Goal: Transaction & Acquisition: Register for event/course

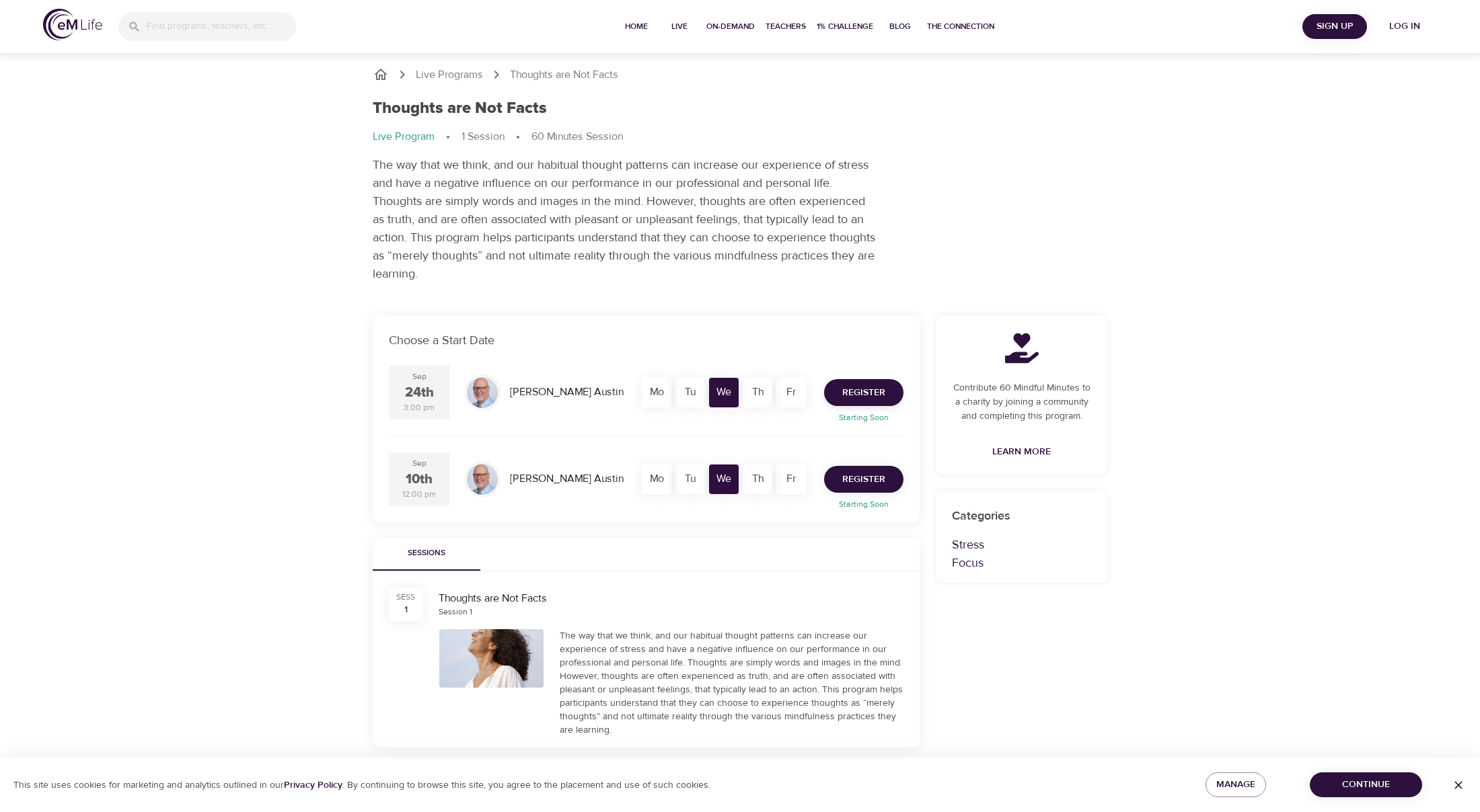
click at [867, 481] on span "Register" at bounding box center [864, 480] width 43 height 17
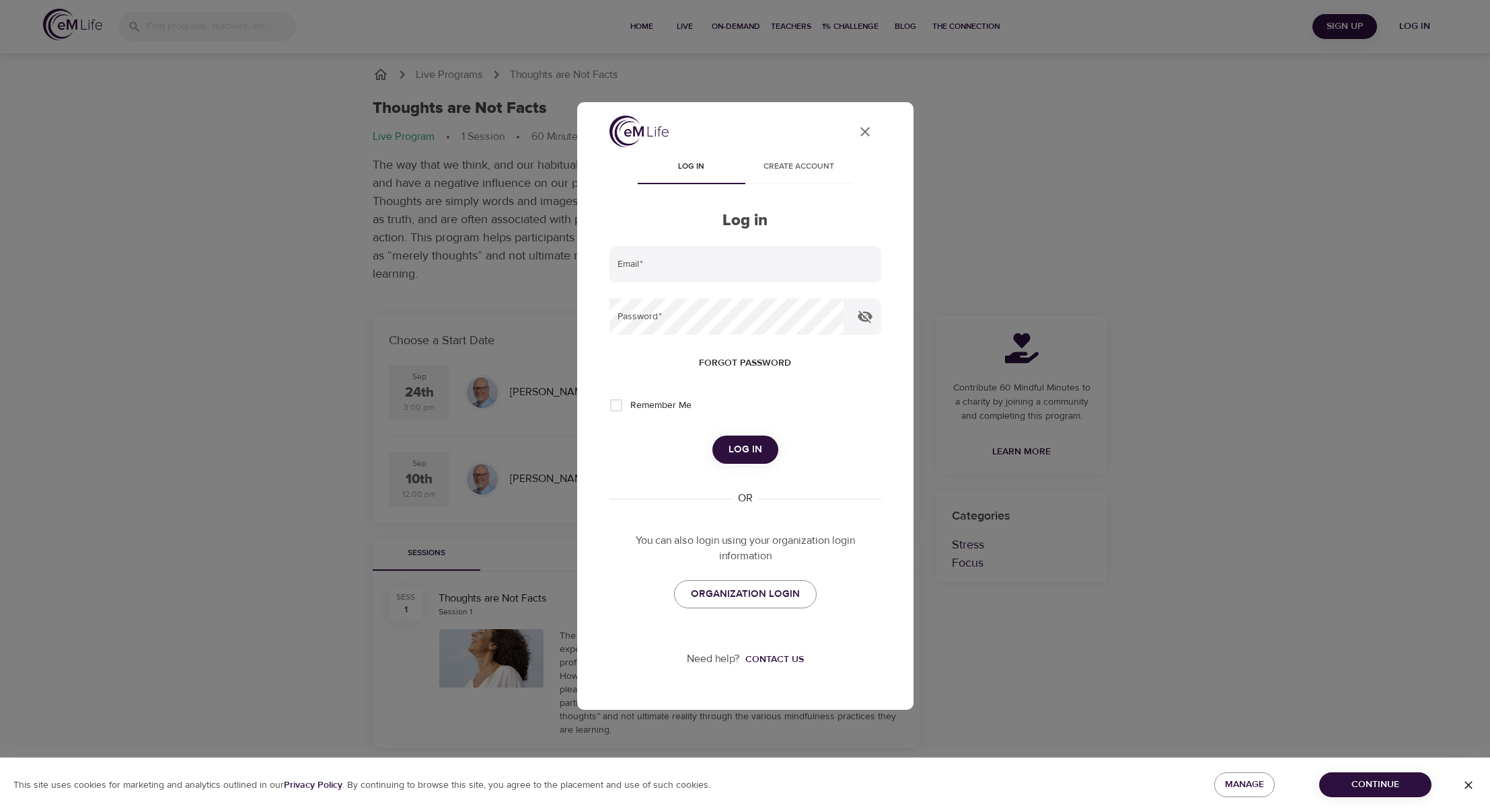
type input "[EMAIL_ADDRESS][DOMAIN_NAME]"
click at [857, 315] on icon "button" at bounding box center [865, 316] width 16 height 16
click at [735, 446] on span "Log in" at bounding box center [745, 450] width 33 height 17
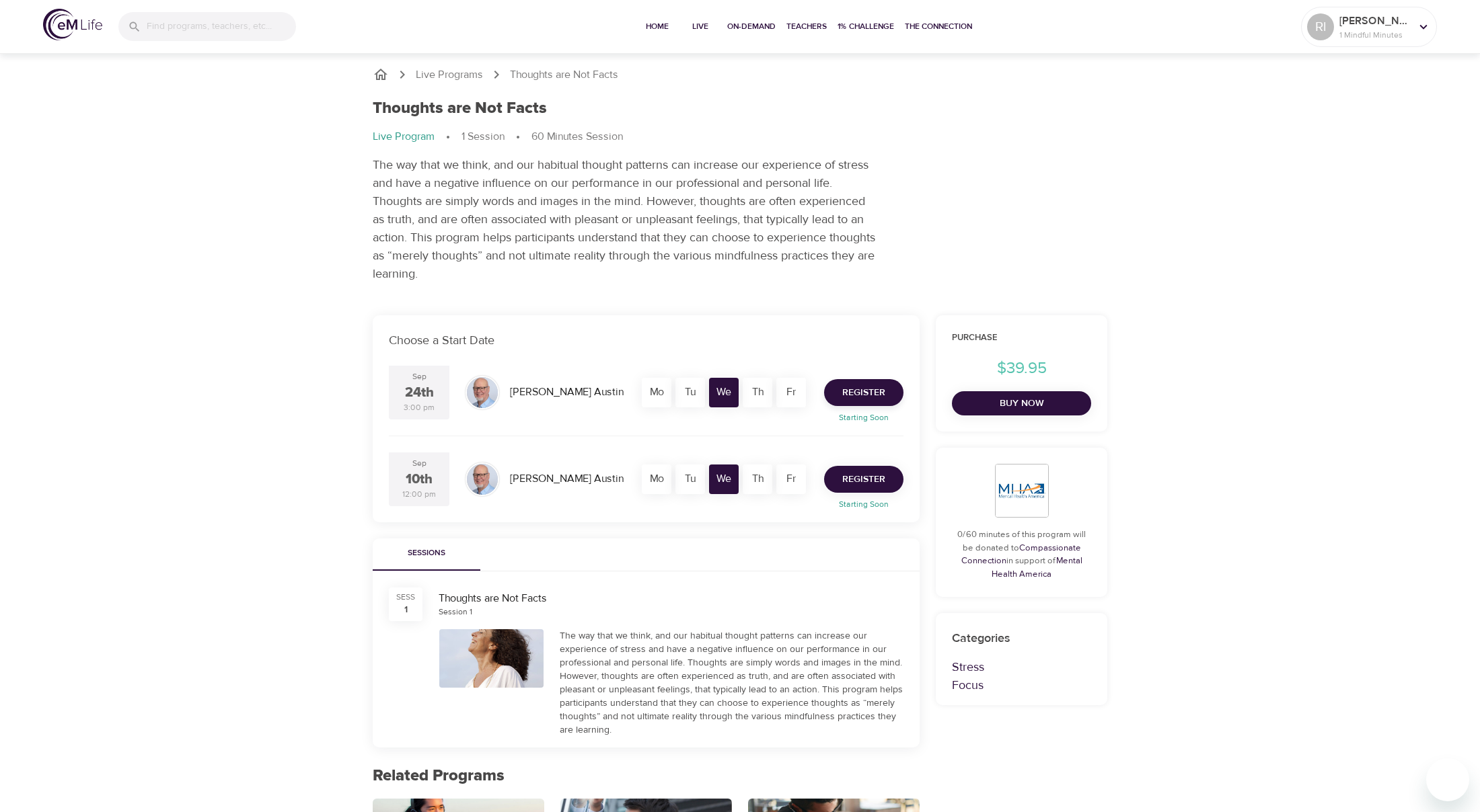
click at [865, 482] on span "Register" at bounding box center [864, 480] width 43 height 17
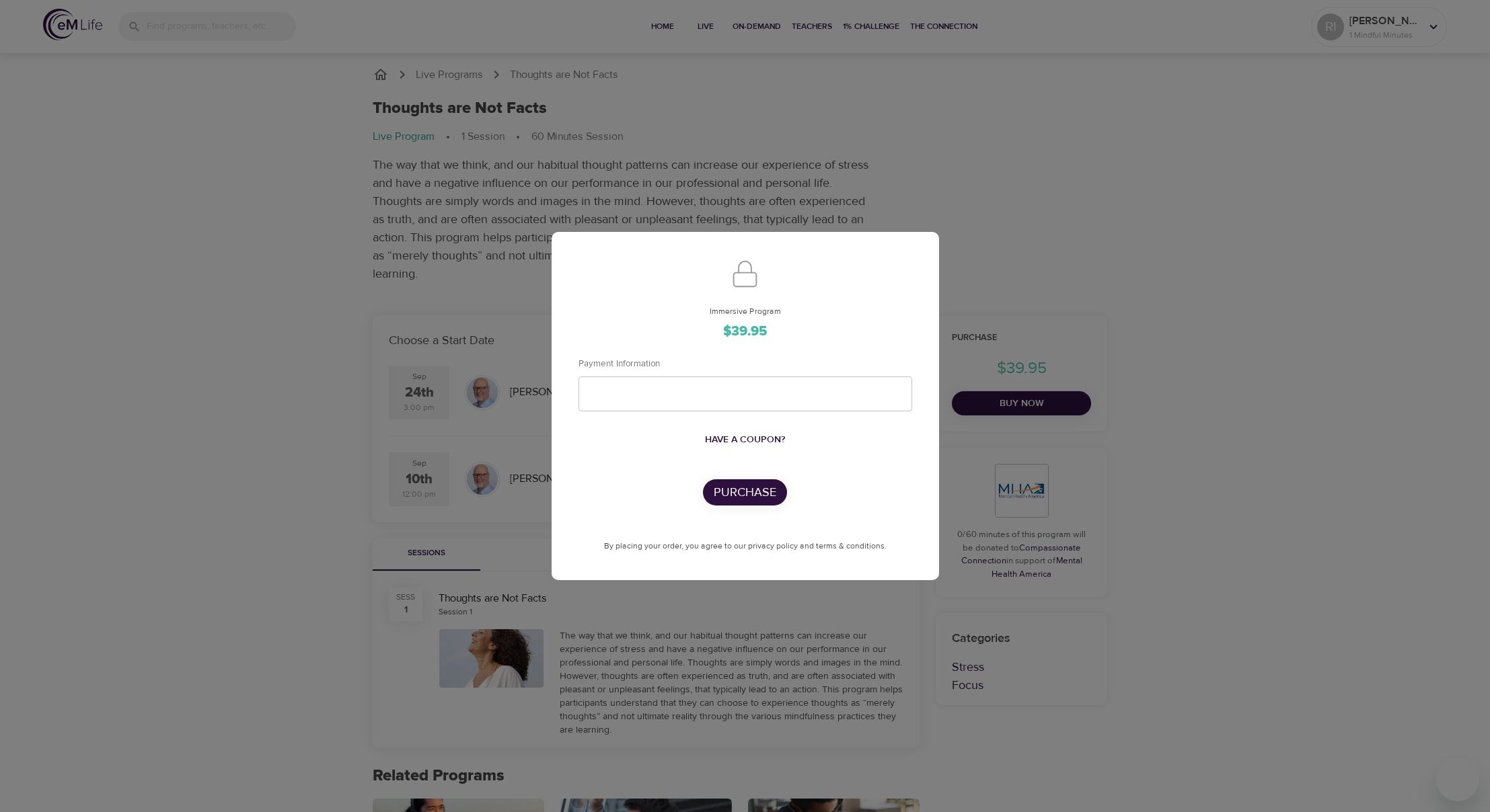
click at [1278, 121] on div "Immersive Program $39.95 Payment Information Have a coupon? Purchase By placing…" at bounding box center [745, 406] width 1490 height 812
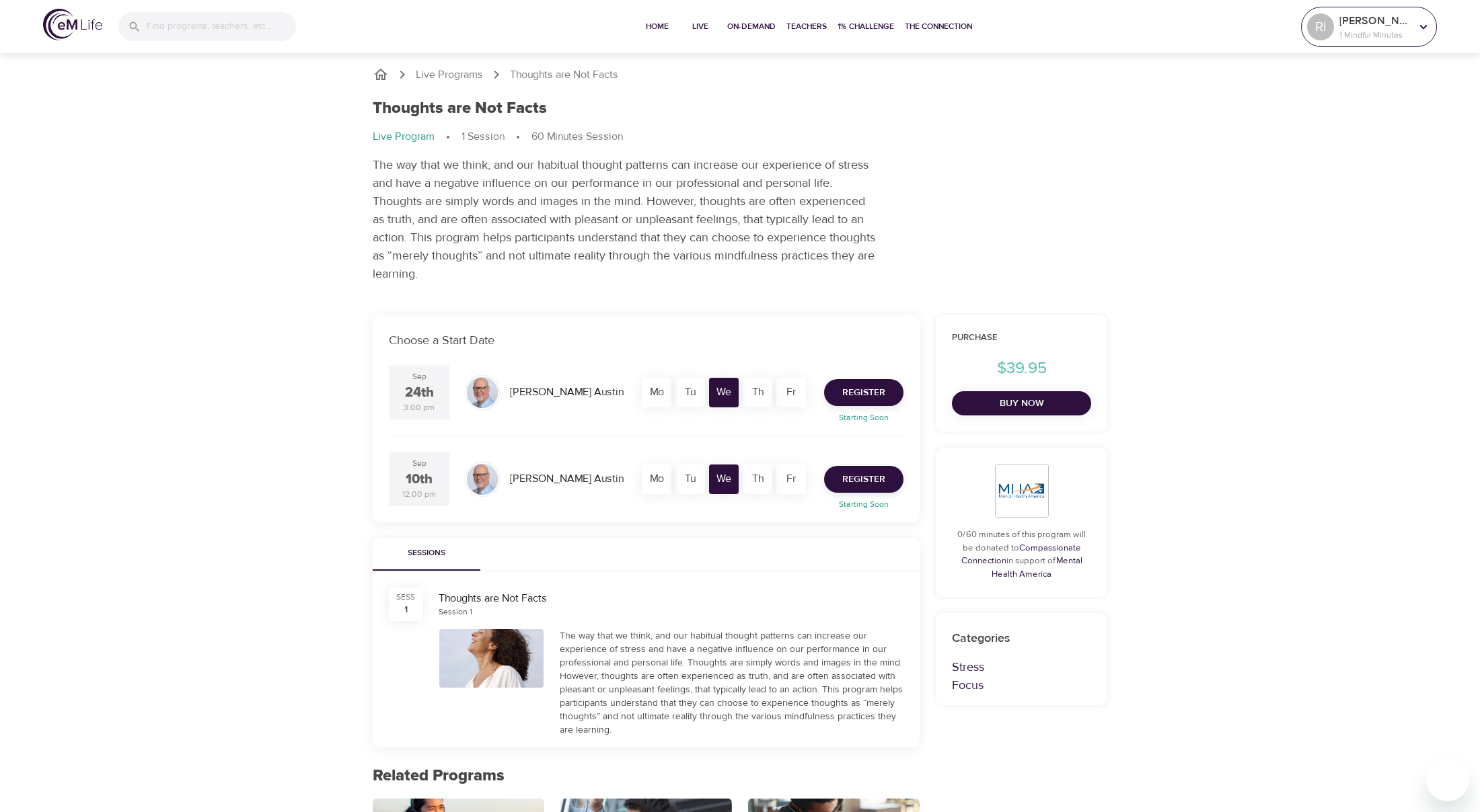
click at [1386, 17] on p "[PERSON_NAME]" at bounding box center [1376, 20] width 72 height 16
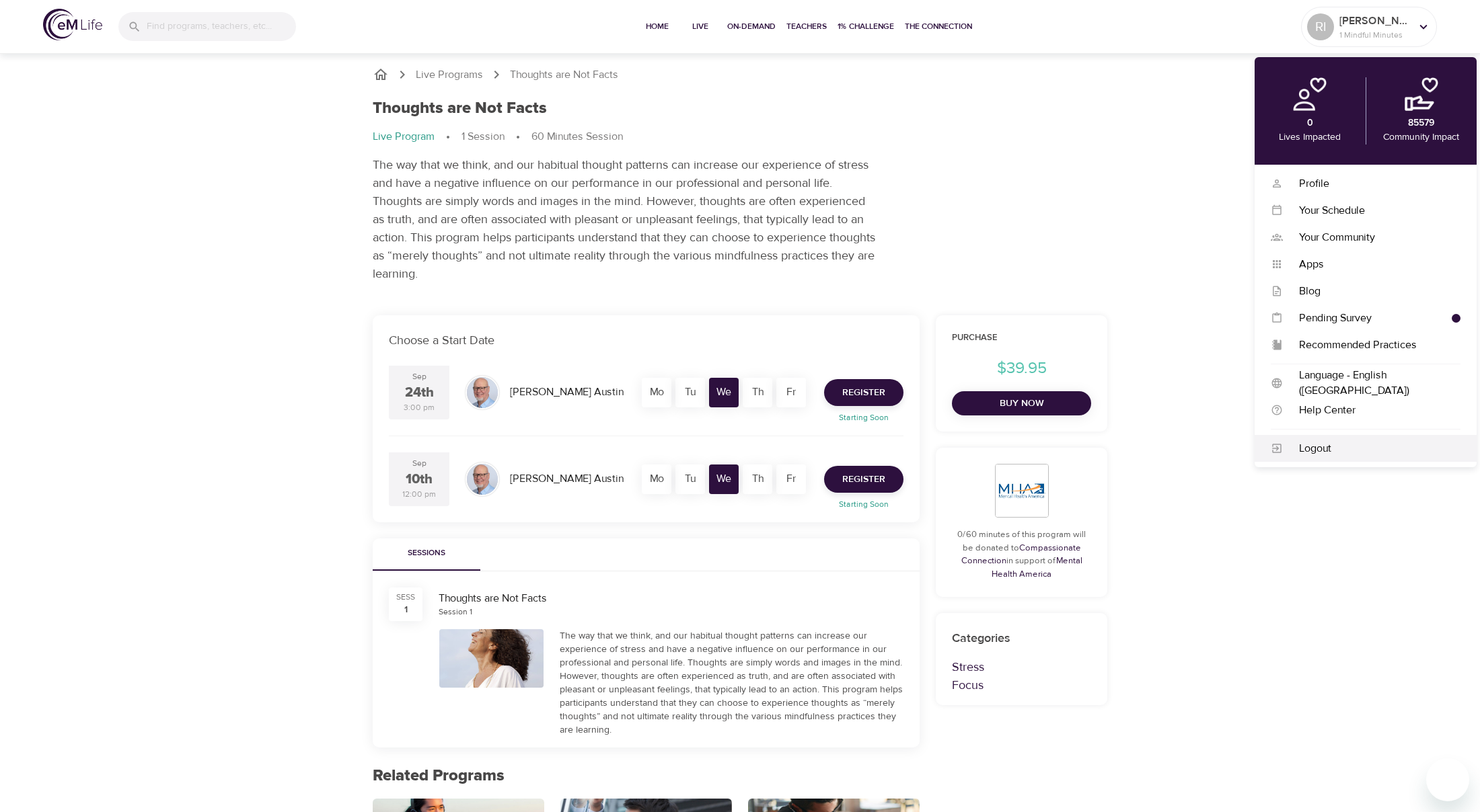
click at [1326, 452] on div "Logout" at bounding box center [1372, 449] width 178 height 16
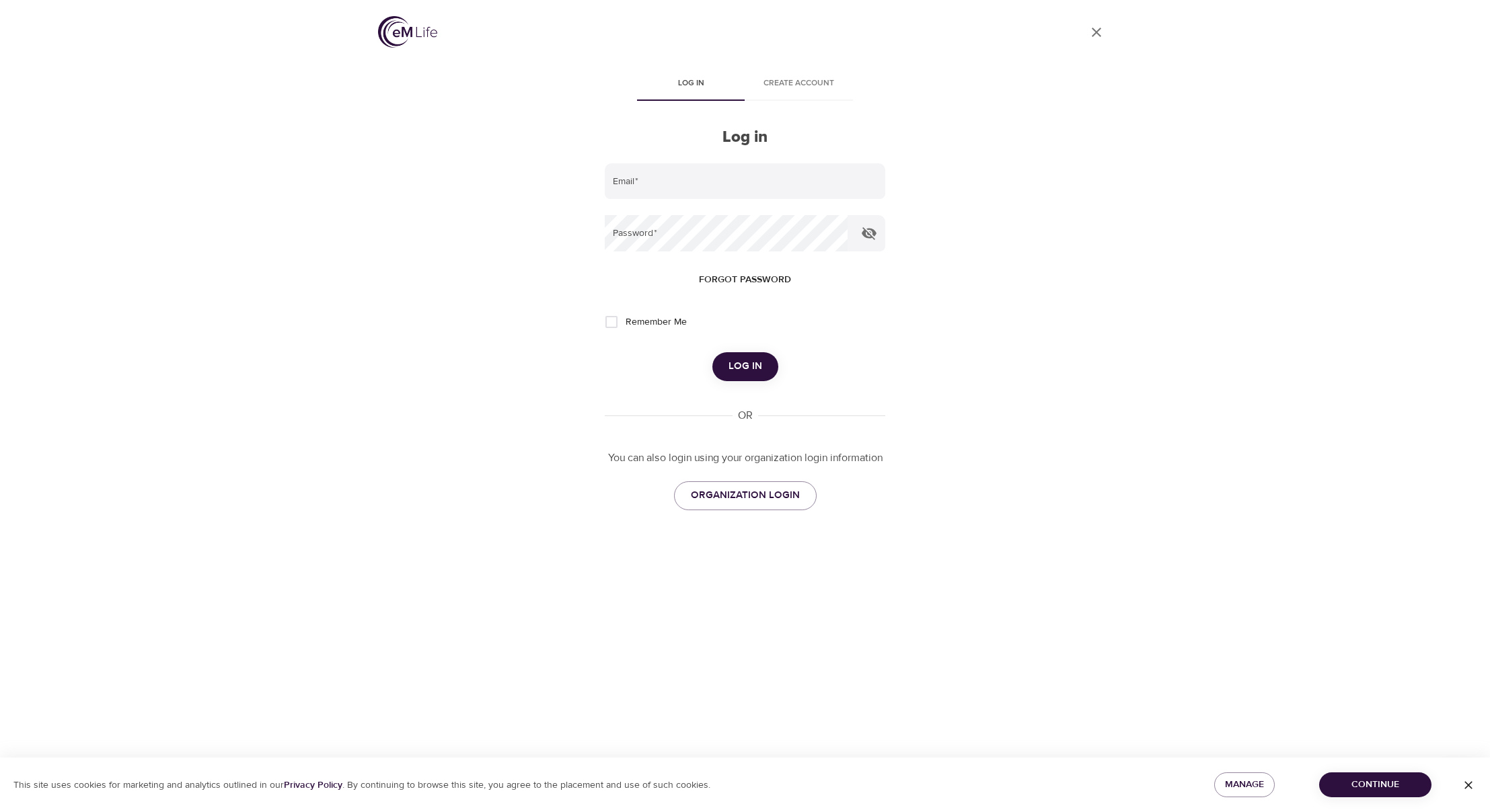
type input "[EMAIL_ADDRESS][DOMAIN_NAME]"
